Goal: Task Accomplishment & Management: Complete application form

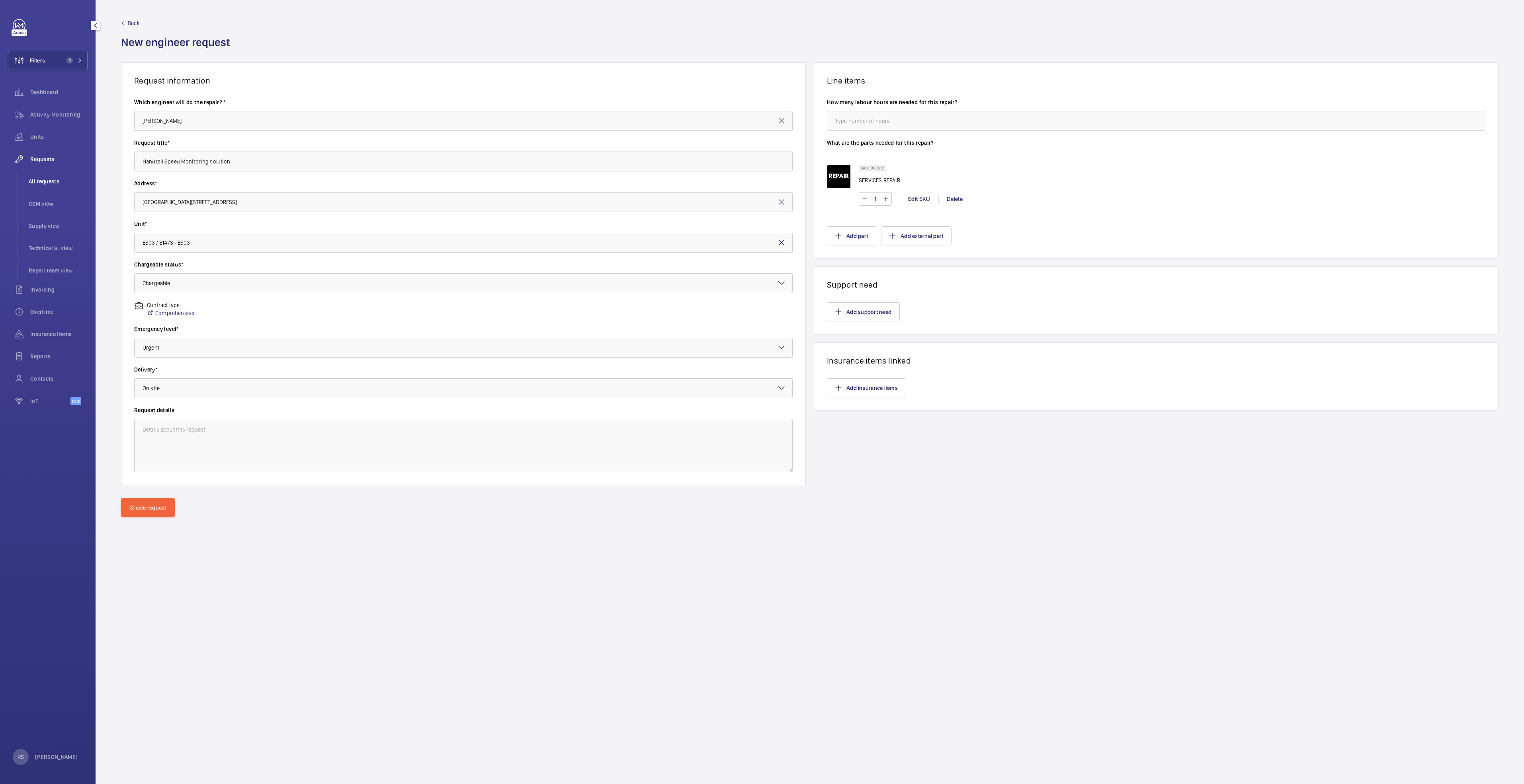
click at [50, 186] on li "All requests" at bounding box center [55, 182] width 65 height 19
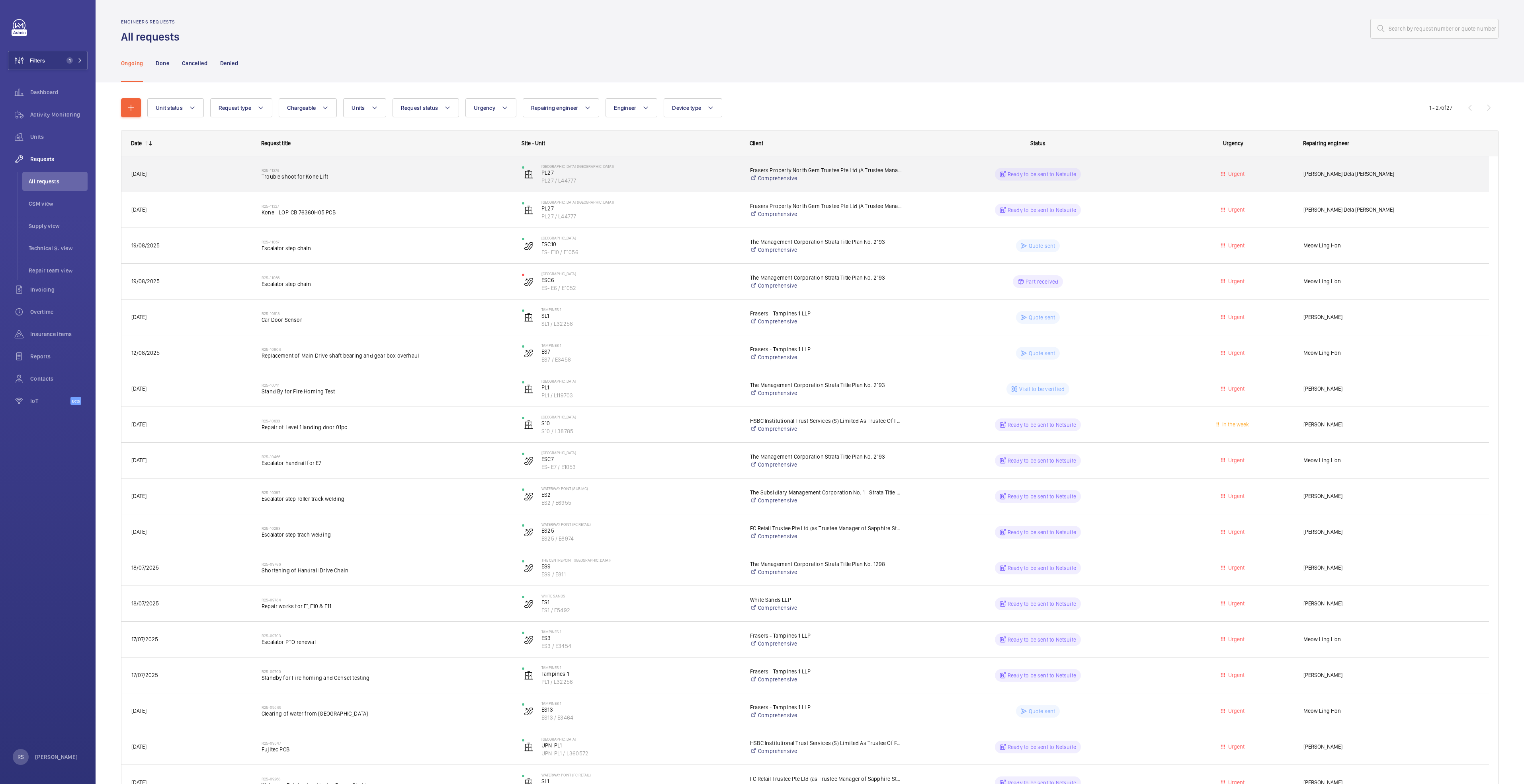
click at [296, 179] on span "Trouble shoot for Kone Lift" at bounding box center [386, 176] width 250 height 8
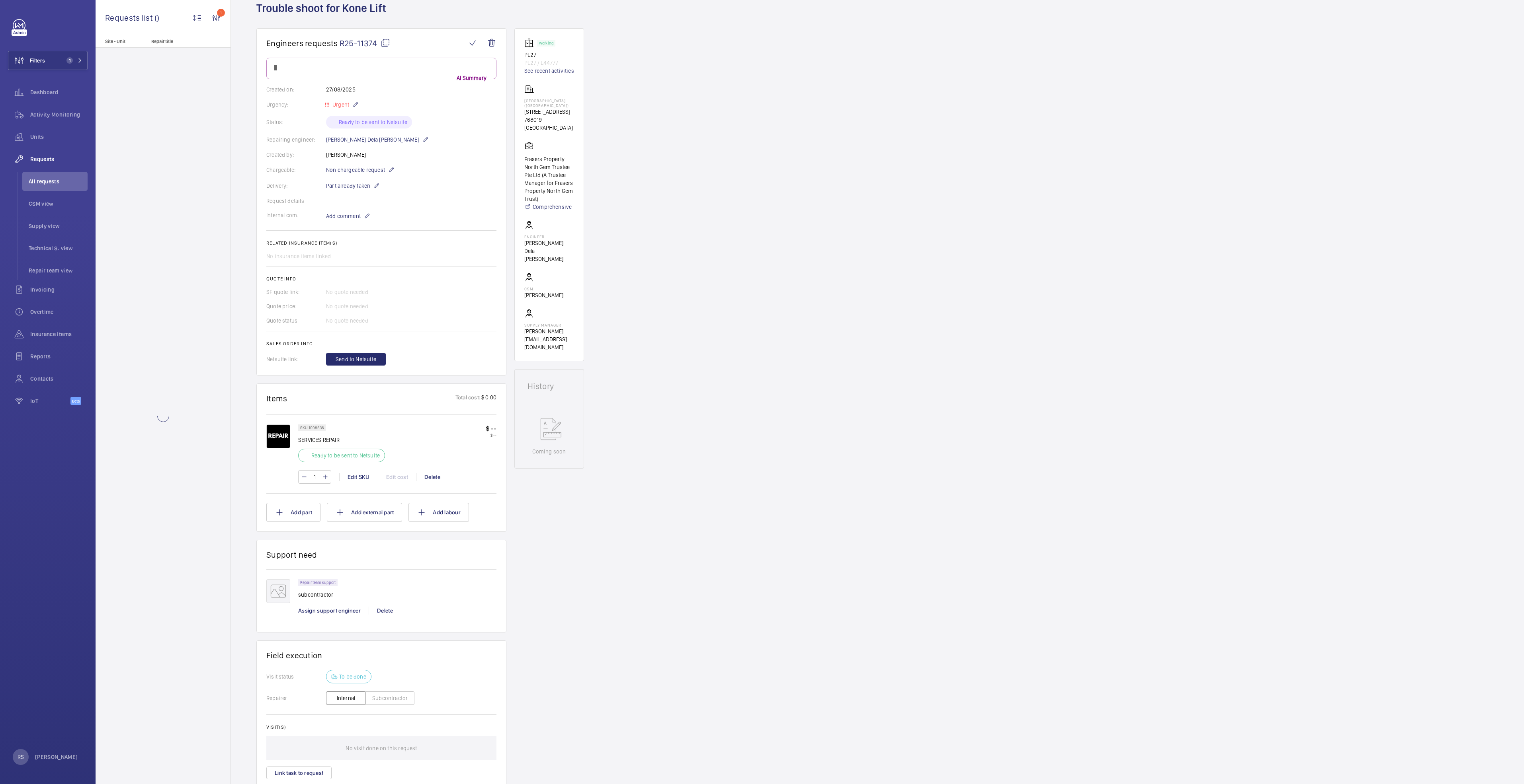
scroll to position [116, 0]
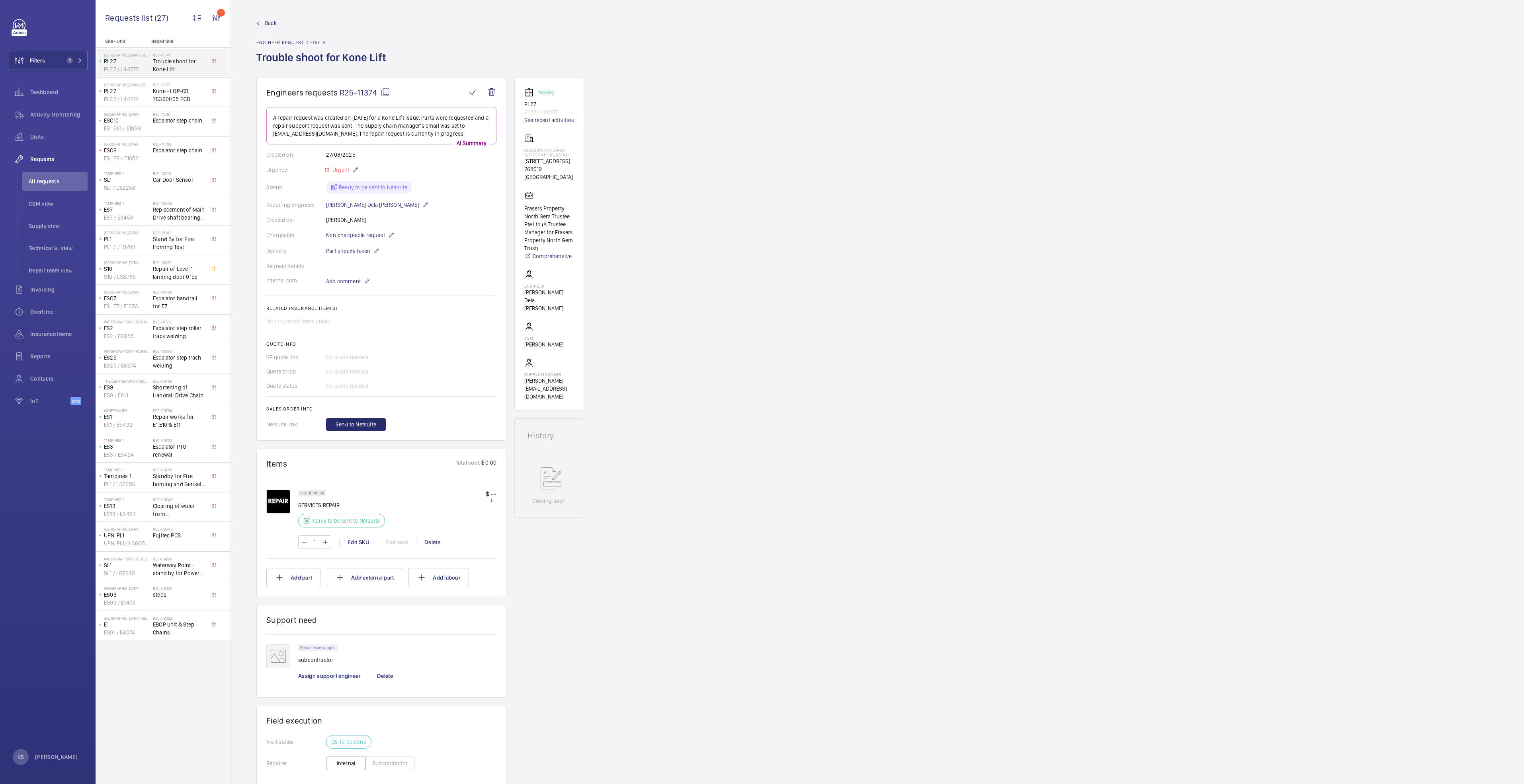
click at [262, 23] on link "Back" at bounding box center [323, 22] width 134 height 8
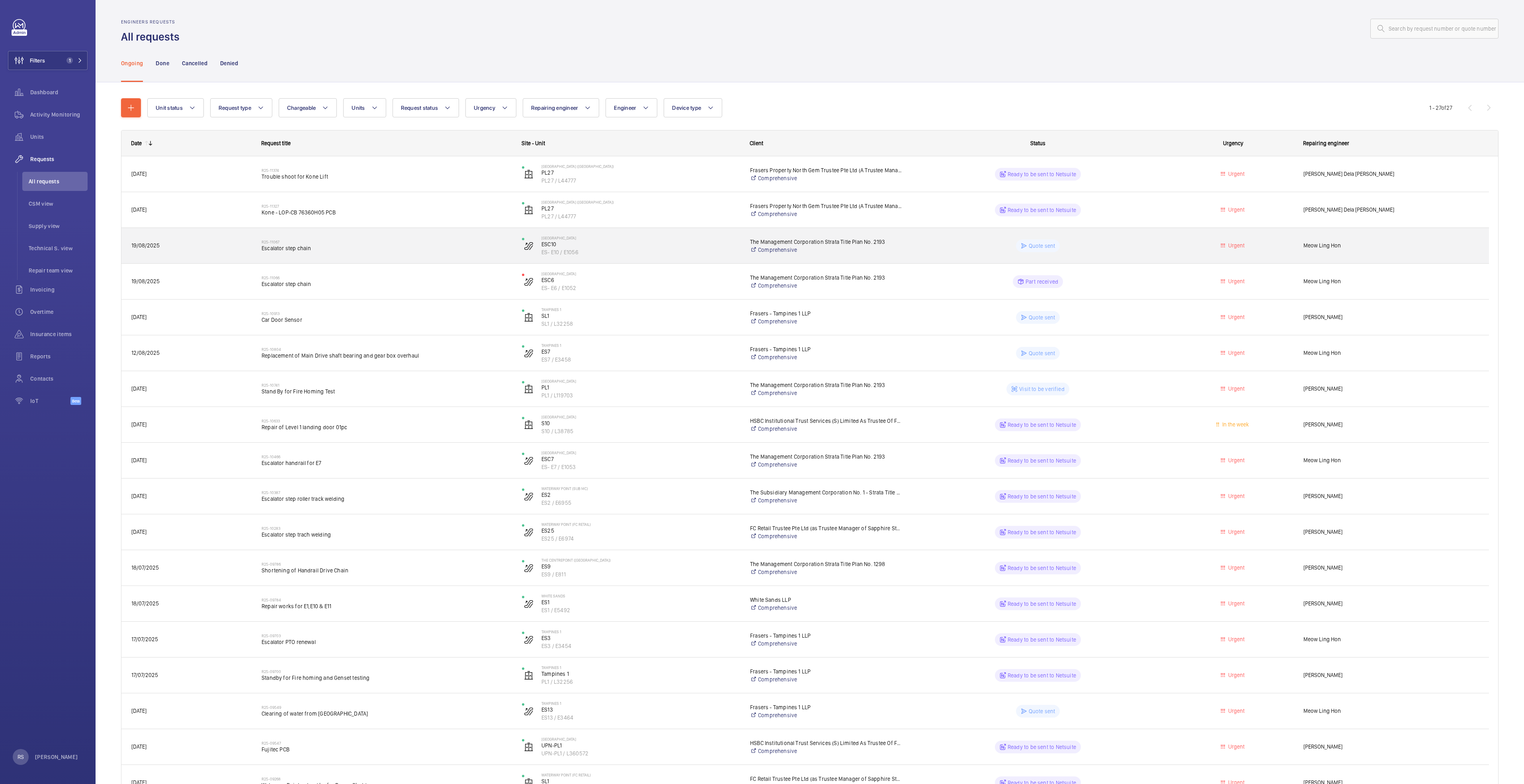
click at [296, 251] on span "Escalator step chain" at bounding box center [386, 248] width 250 height 8
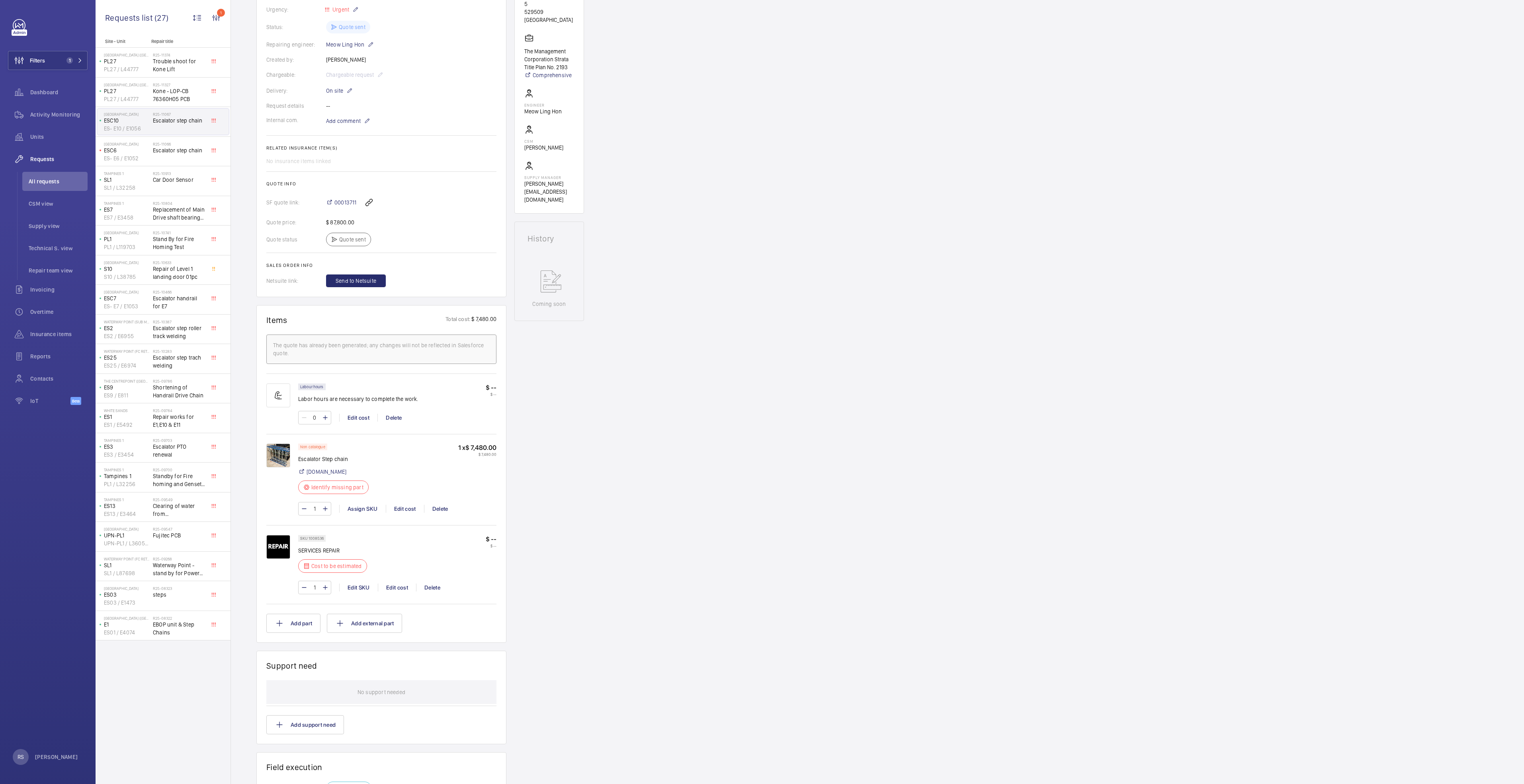
scroll to position [179, 0]
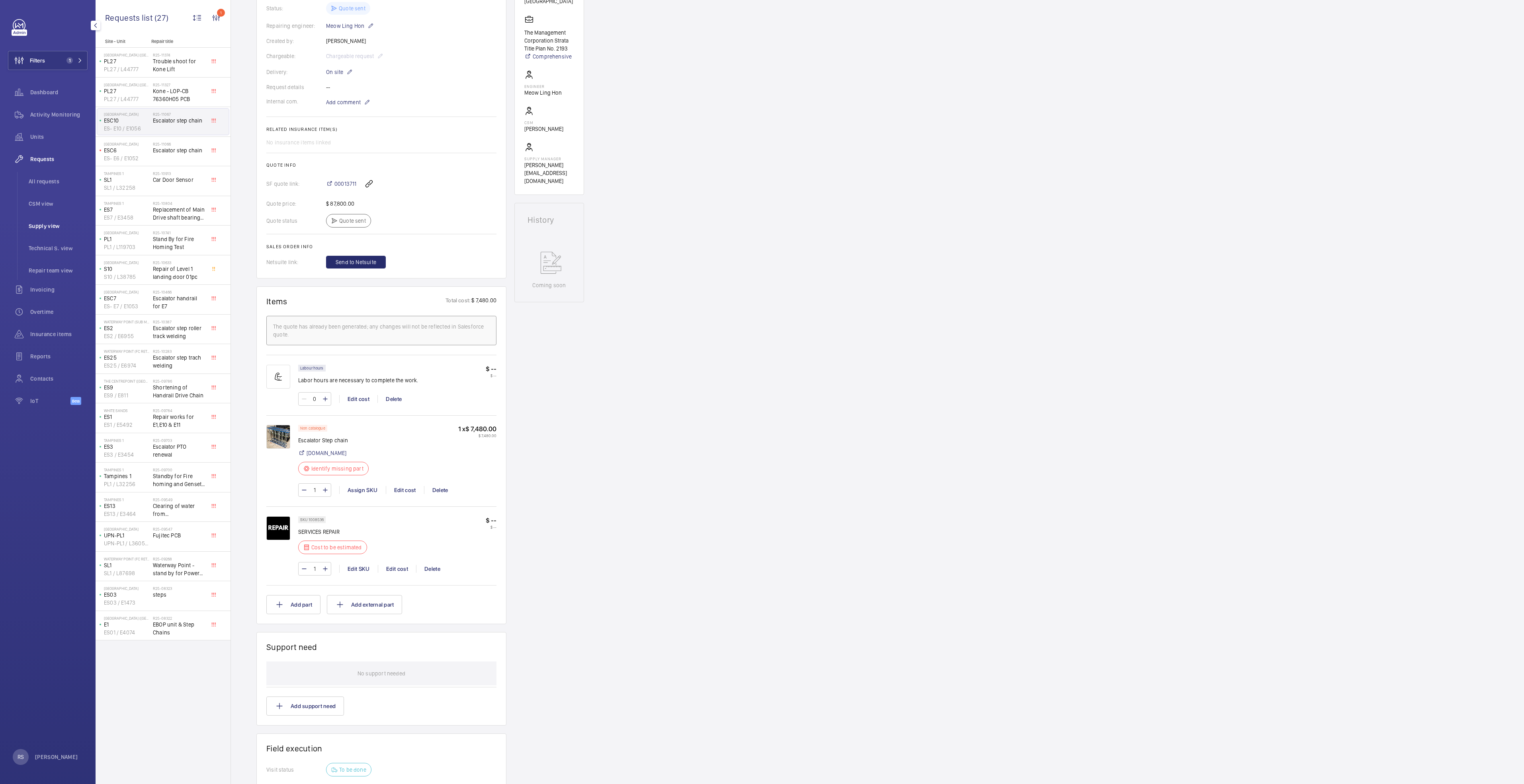
click at [54, 226] on span "Supply view" at bounding box center [58, 225] width 59 height 8
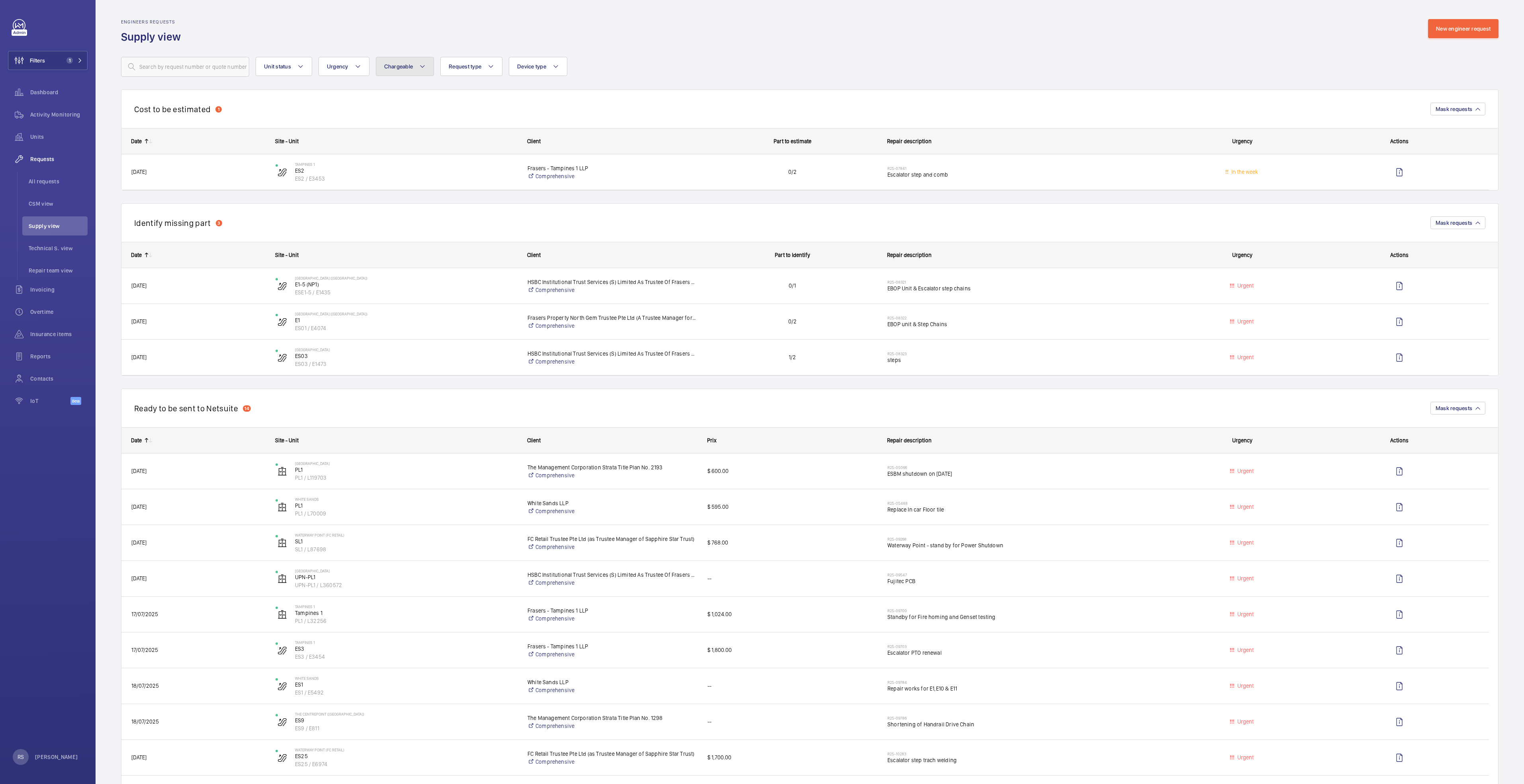
click at [401, 66] on span "Chargeable" at bounding box center [398, 66] width 29 height 7
click at [285, 66] on span "Unit status" at bounding box center [277, 66] width 27 height 7
click at [486, 69] on button "Request type" at bounding box center [471, 66] width 62 height 19
click at [445, 17] on wm-front-repair-requests-supply-view "Engineers requests Supply view New engineer request Unit status Urgency Chargea…" at bounding box center [810, 658] width 1428 height 1317
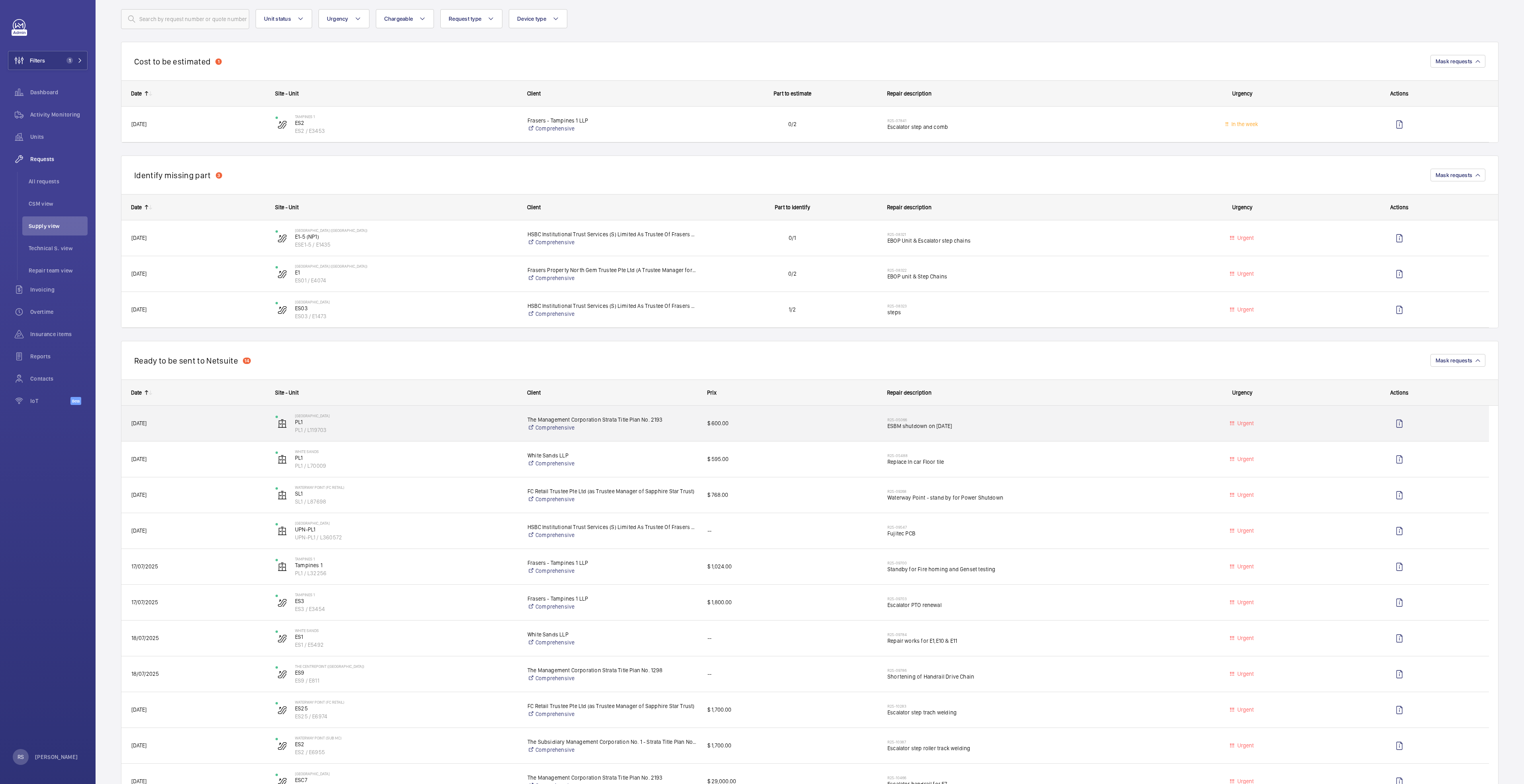
scroll to position [60, 0]
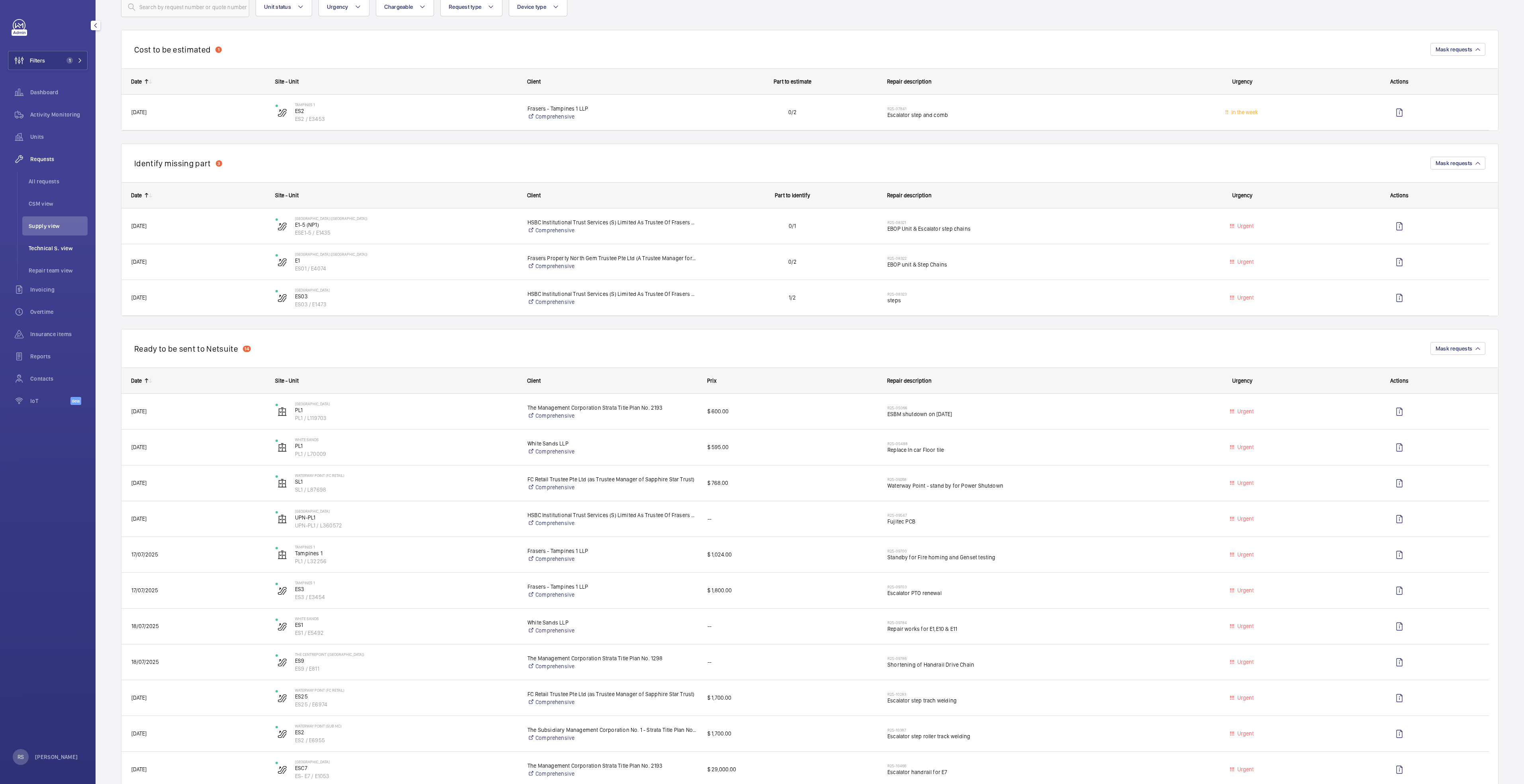
click at [43, 250] on span "Technical S. view" at bounding box center [58, 248] width 59 height 8
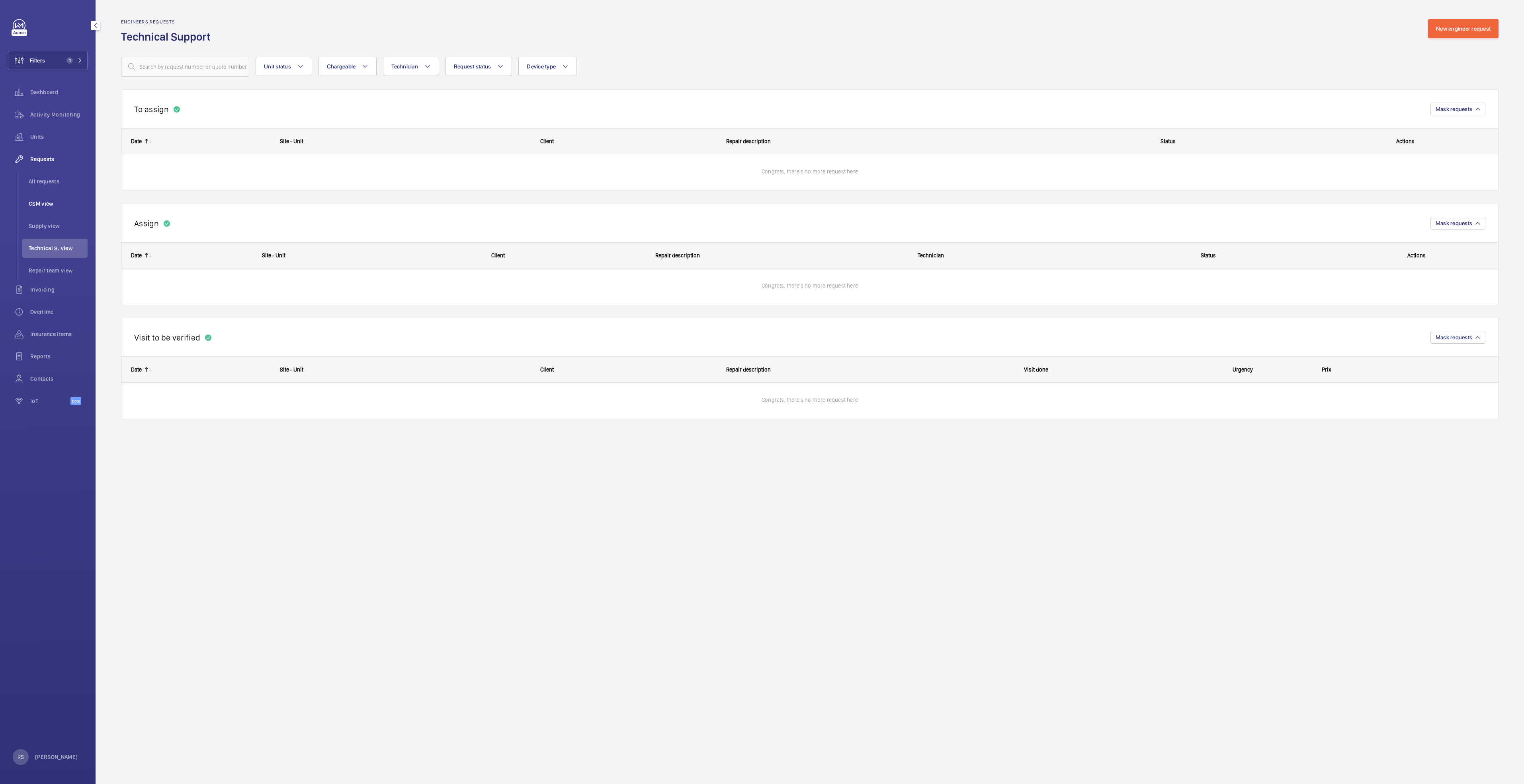
click at [51, 206] on span "CSM view" at bounding box center [58, 203] width 59 height 8
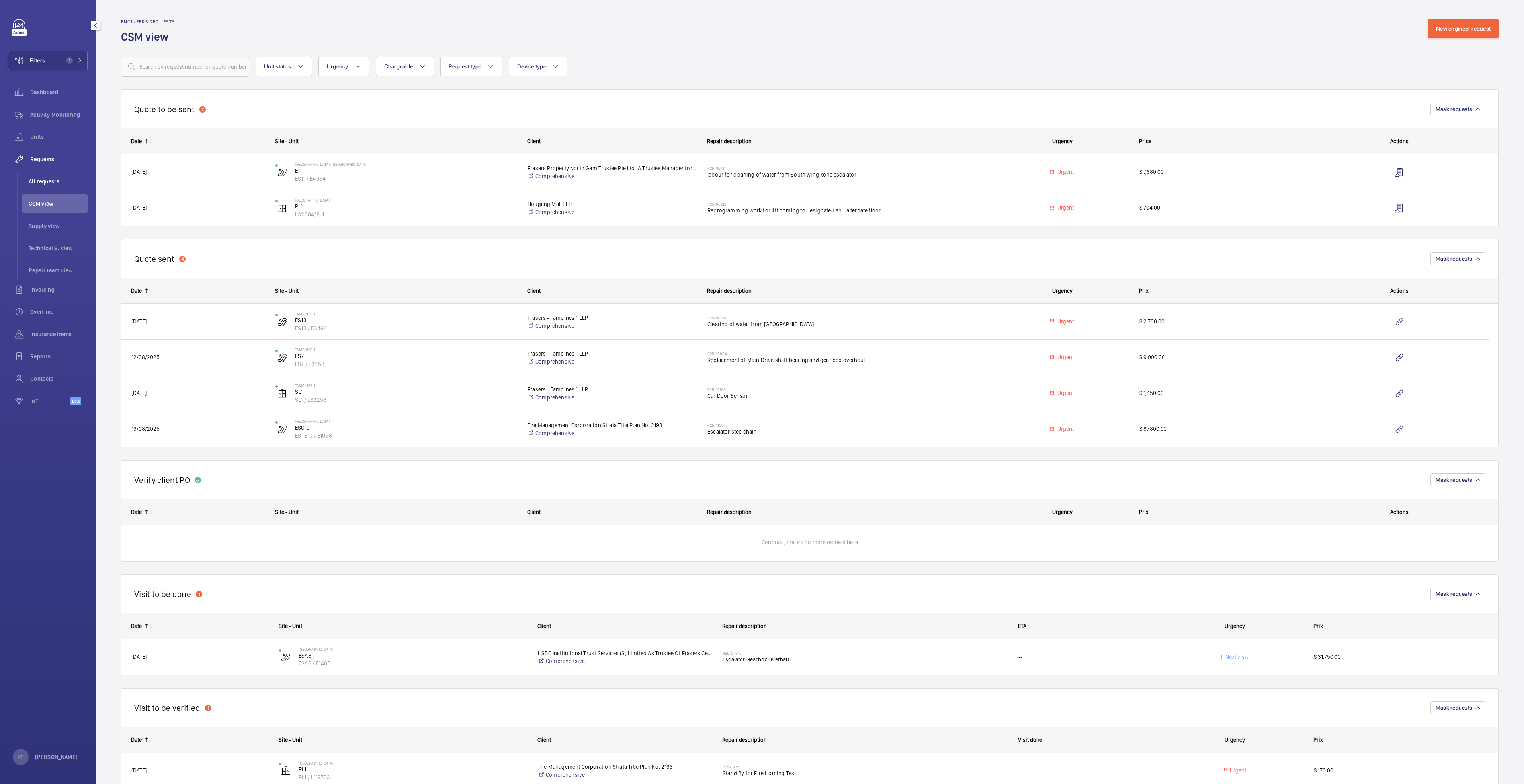
click at [41, 179] on span "All requests" at bounding box center [58, 181] width 59 height 8
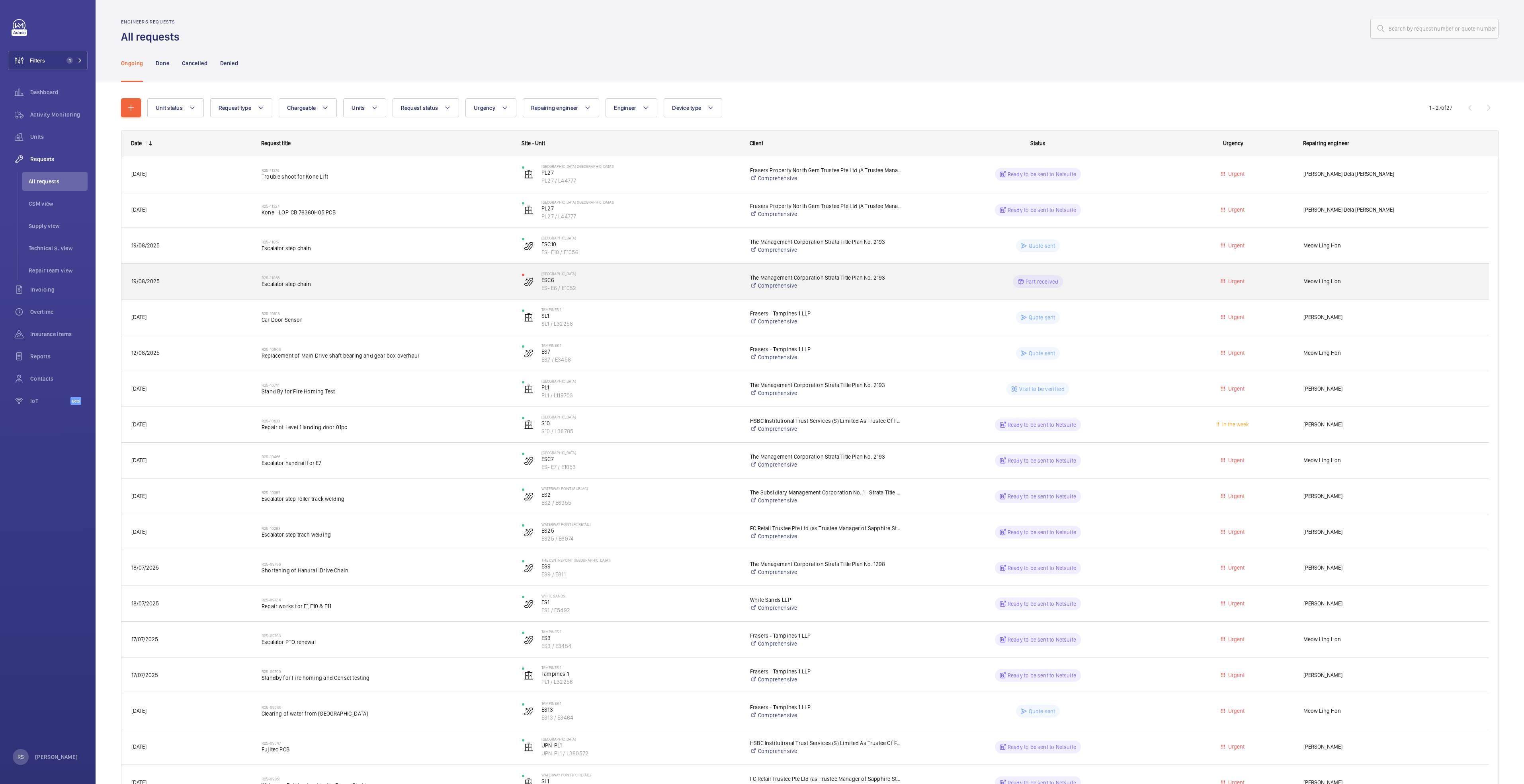
click at [412, 291] on div "R25-11066 Escalator step chain" at bounding box center [386, 281] width 250 height 23
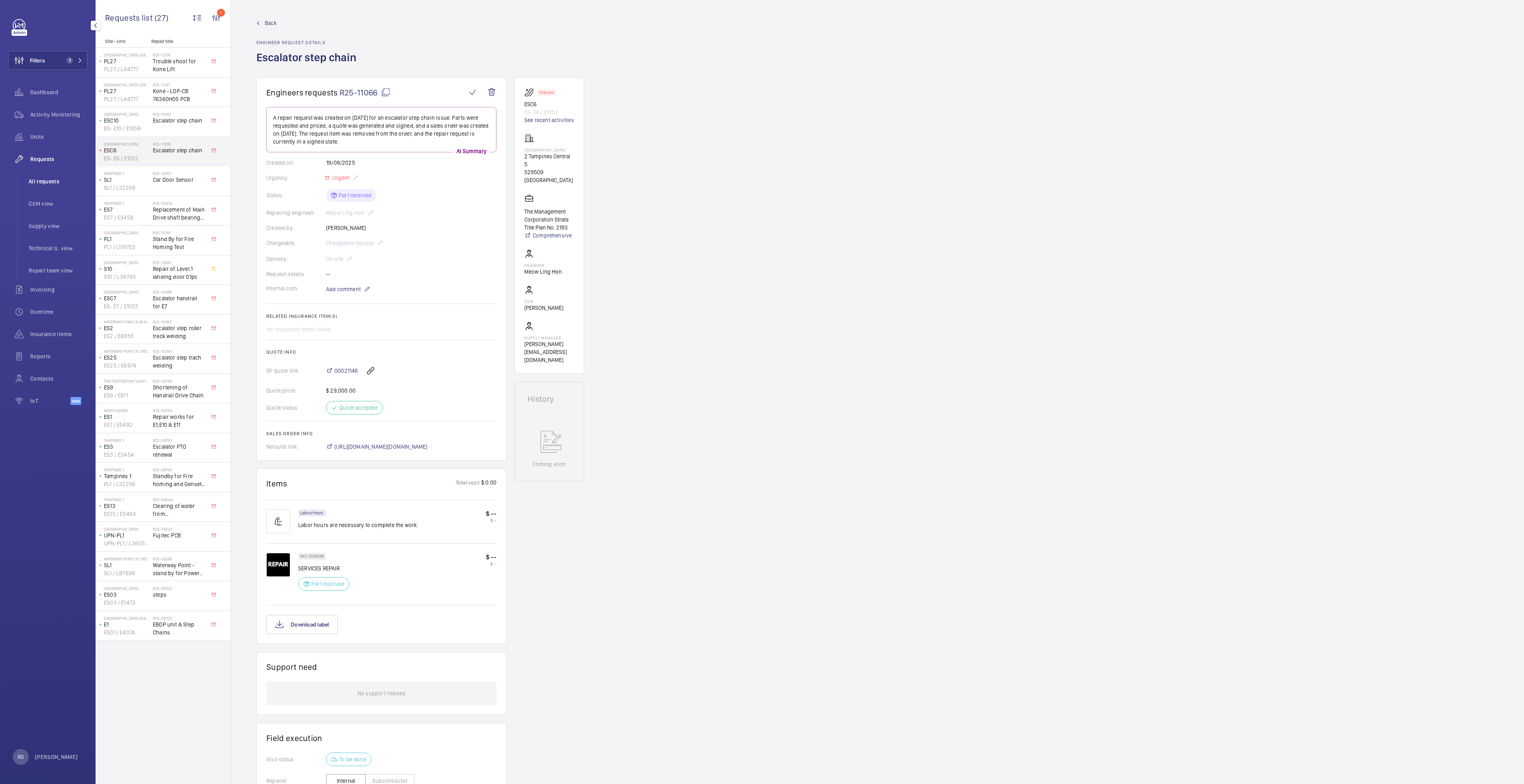
click at [48, 183] on span "All requests" at bounding box center [58, 181] width 59 height 8
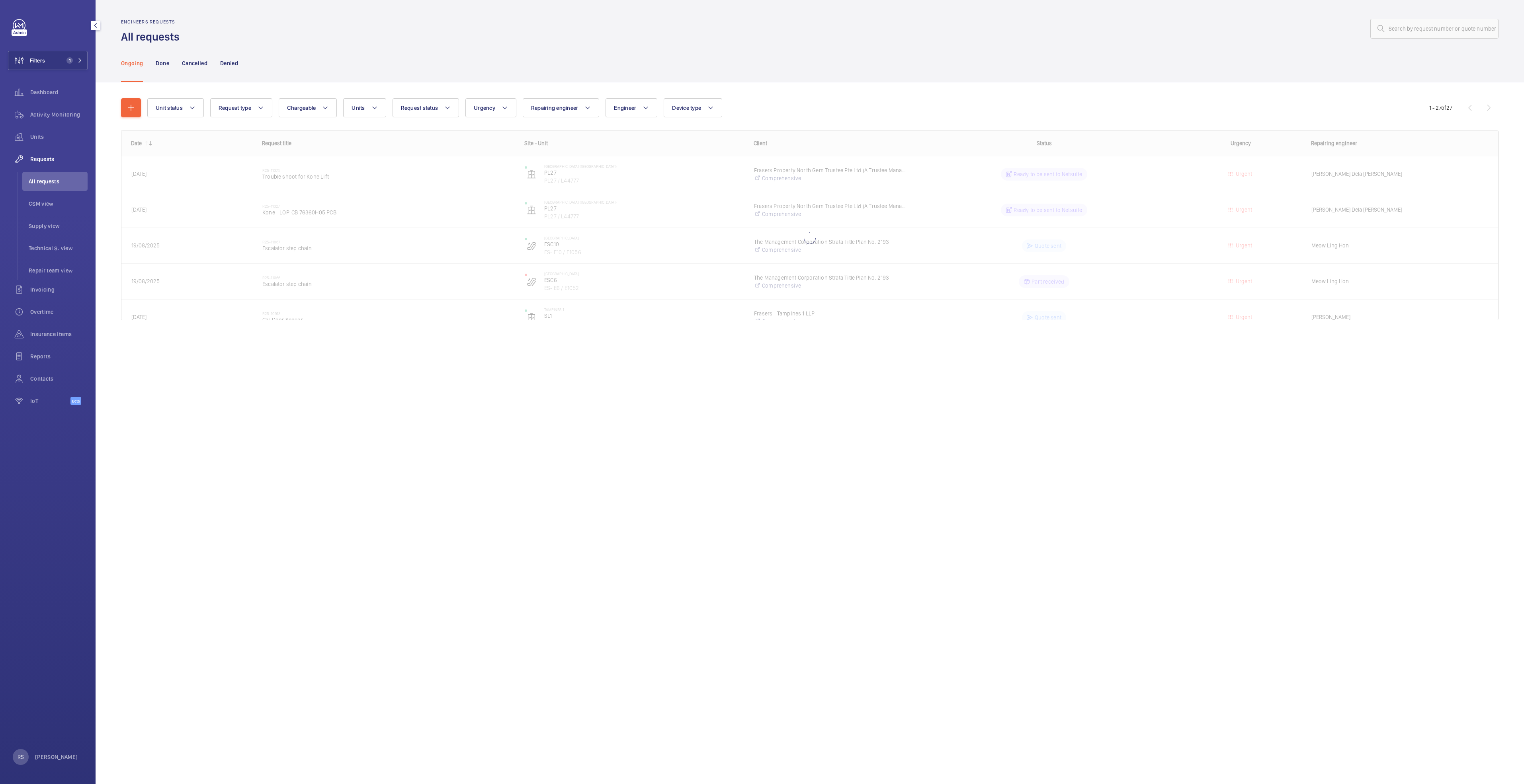
click at [46, 159] on span "Requests" at bounding box center [59, 158] width 57 height 8
click at [134, 112] on mat-icon "button" at bounding box center [131, 108] width 9 height 9
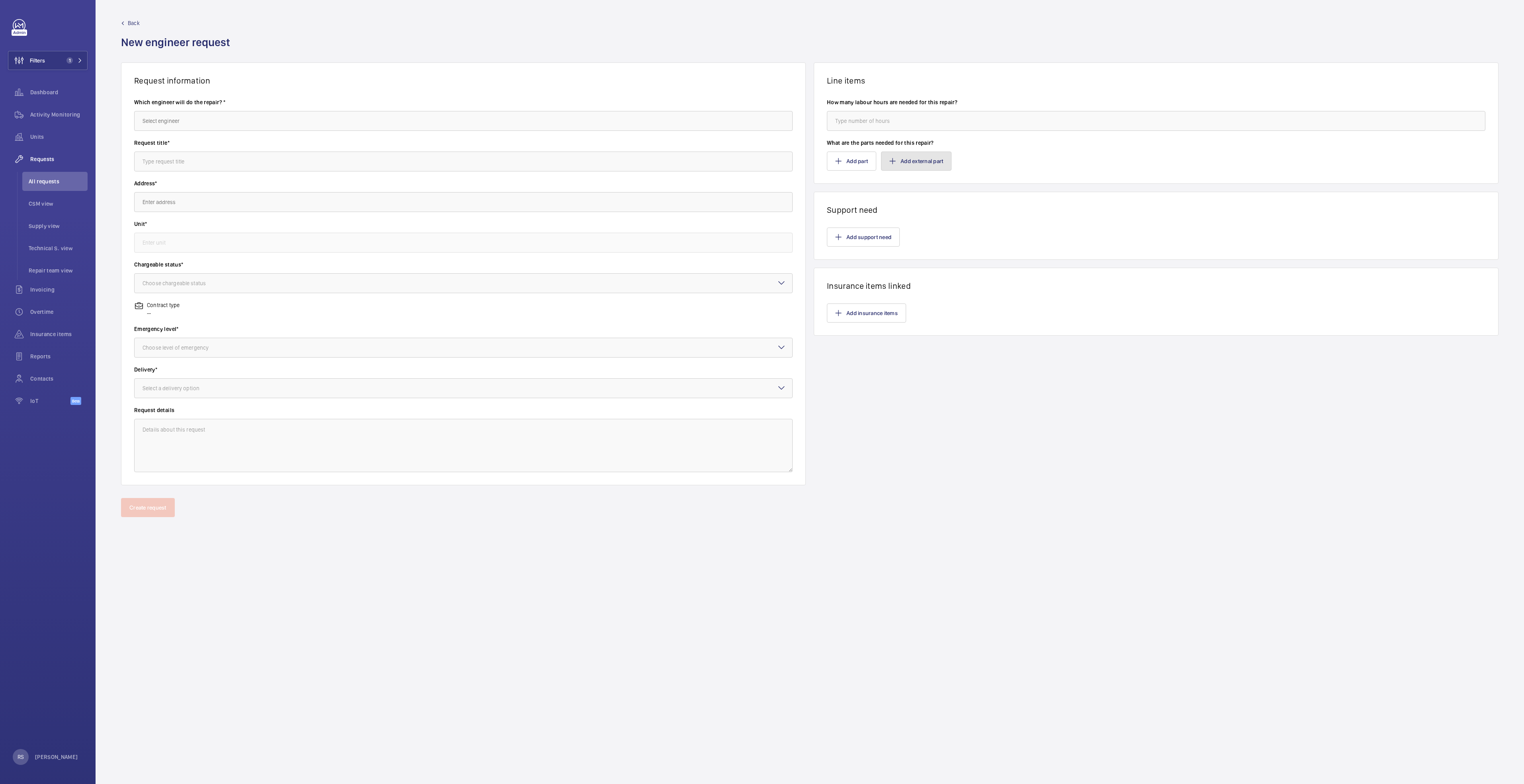
click at [941, 165] on button "Add external part" at bounding box center [916, 161] width 70 height 19
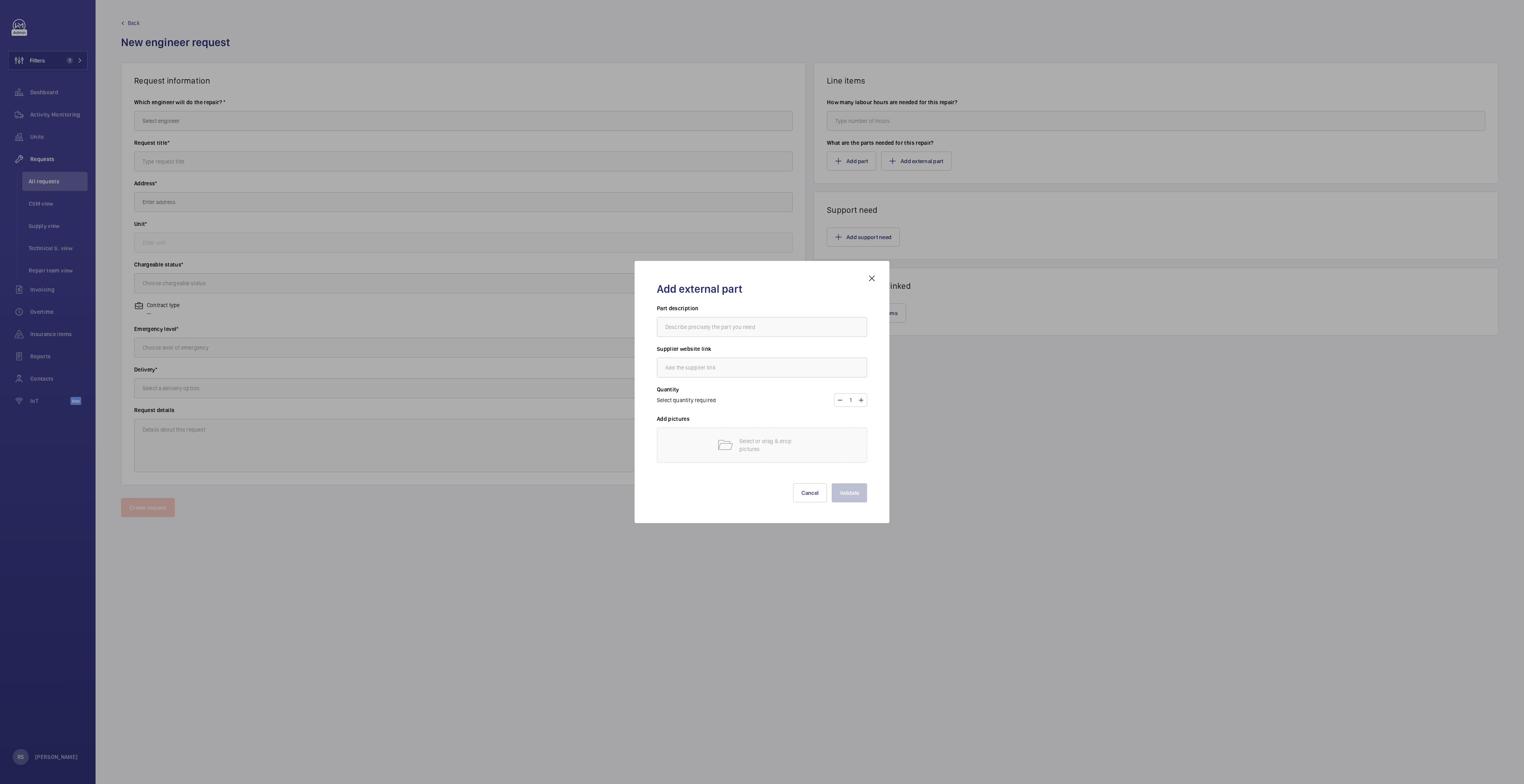
click at [877, 283] on div "Add external part Part description Supplier website link Quantity Select quanti…" at bounding box center [762, 391] width 255 height 262
click at [868, 280] on mat-icon at bounding box center [872, 278] width 9 height 9
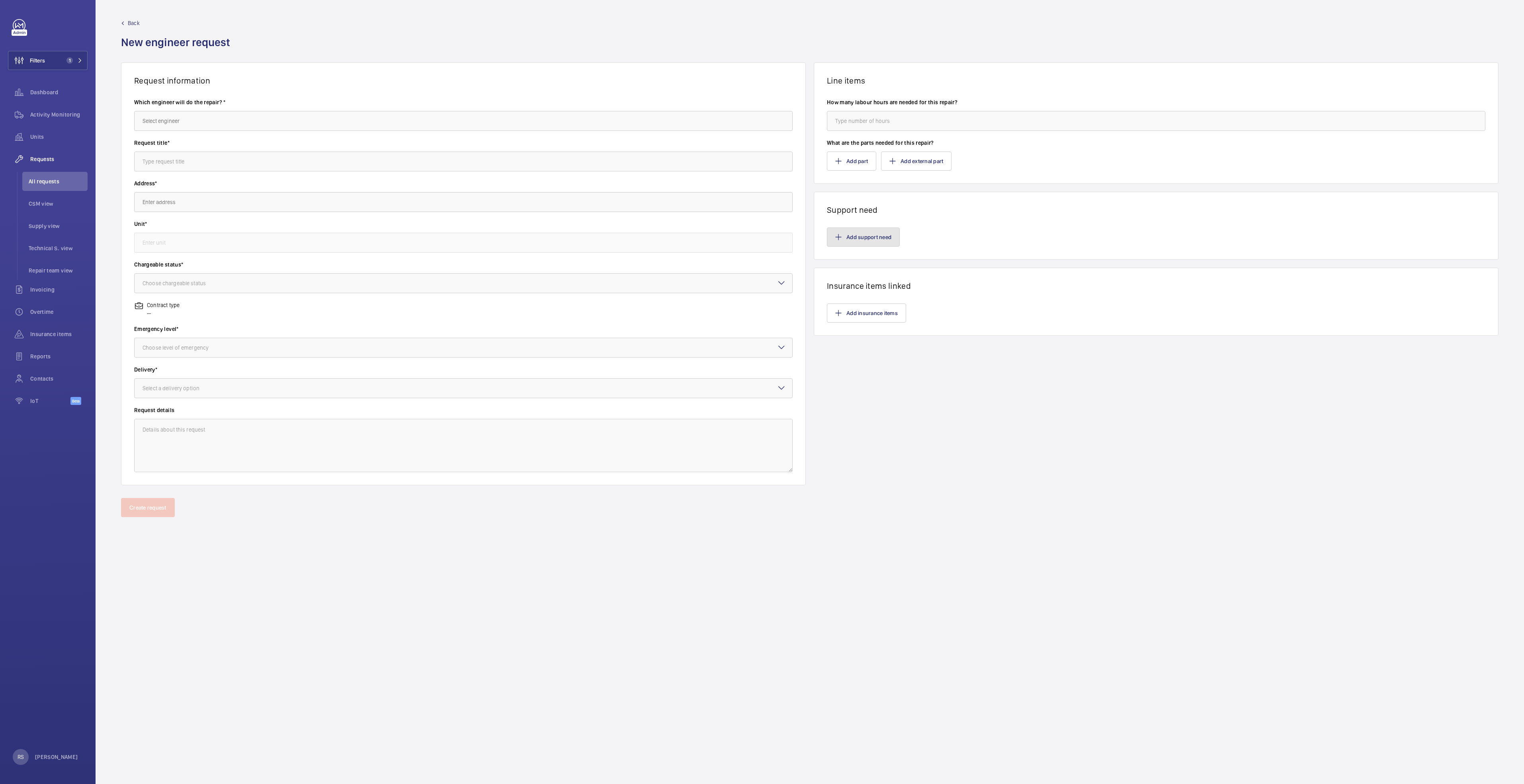
click at [891, 235] on button "Add support need" at bounding box center [863, 237] width 73 height 19
click at [839, 234] on button "Add support need" at bounding box center [863, 237] width 73 height 19
click at [867, 231] on button "Add support need" at bounding box center [863, 237] width 73 height 19
click at [838, 235] on mat-icon "button" at bounding box center [838, 237] width 7 height 7
